Goal: Task Accomplishment & Management: Use online tool/utility

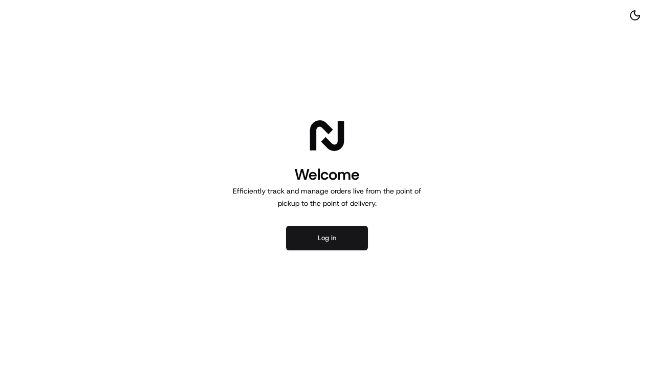
click at [325, 238] on button "Log in" at bounding box center [327, 238] width 82 height 25
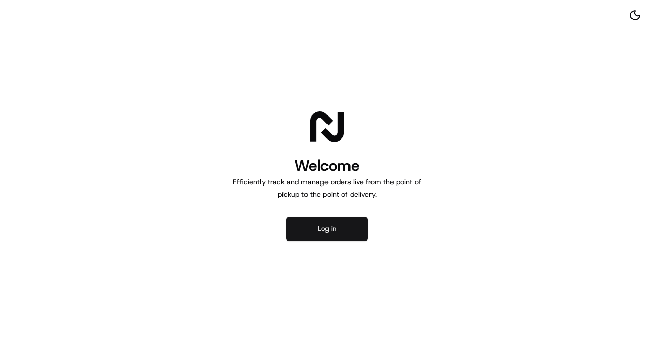
click at [337, 220] on button "Log in" at bounding box center [327, 229] width 82 height 25
